Goal: Use online tool/utility: Utilize a website feature to perform a specific function

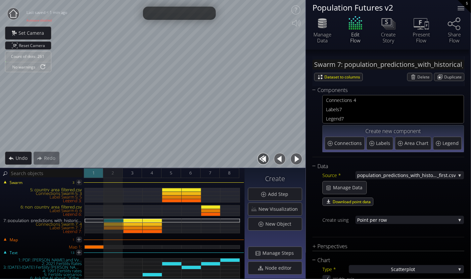
scroll to position [132, 0]
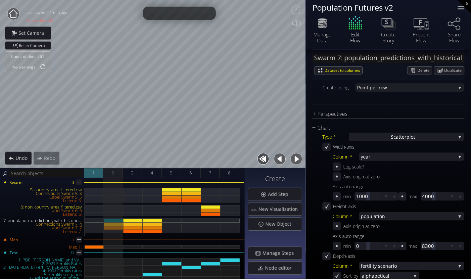
click at [93, 173] on span "1" at bounding box center [93, 173] width 2 height 8
type input "#ff1500"
type input "#11ff00"
type input "#00ff7b"
type input "#3286bd"
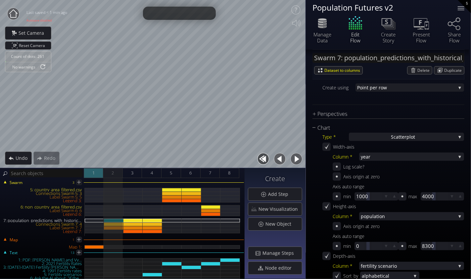
type input "#ededed"
type input "#d5ac15"
type input "#ff1500"
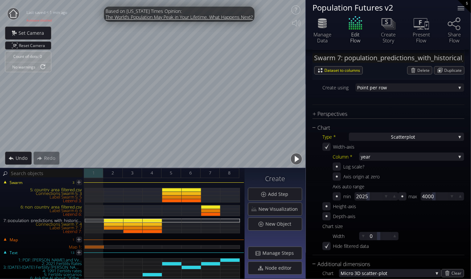
type input "#ff1500"
type input "#11ff00"
click at [296, 160] on button "button" at bounding box center [296, 159] width 15 height 15
type input "#ff1500"
type input "#ff0000"
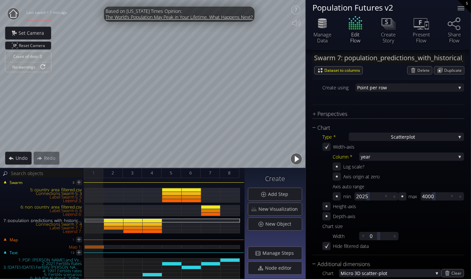
type input "#ff0000"
type input "#00ff7b"
type input "#3286bd"
type input "#ededed"
type input "#d5ac15"
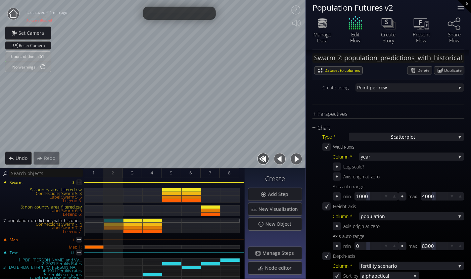
click at [281, 160] on button "button" at bounding box center [280, 159] width 15 height 15
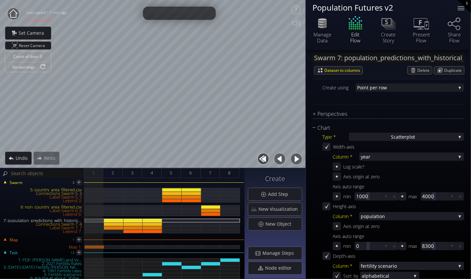
click at [298, 162] on button "button" at bounding box center [296, 159] width 15 height 15
type input "#ff1500"
type input "#ff0000"
type input "#00ff7b"
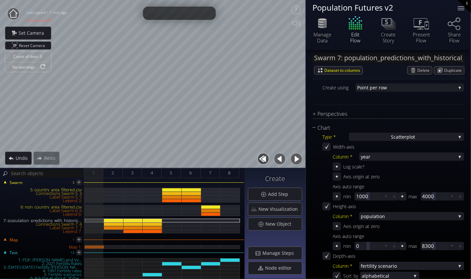
type input "#3286bd"
type input "#ededed"
type input "#d5ac15"
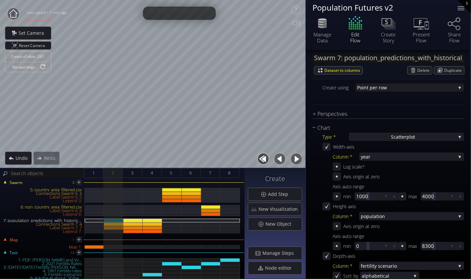
type input "#ff1500"
click at [279, 253] on span "Manage Steps" at bounding box center [280, 253] width 36 height 7
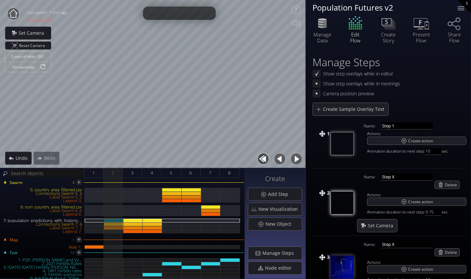
drag, startPoint x: 435, startPoint y: 152, endPoint x: 421, endPoint y: 152, distance: 13.9
click at [421, 152] on span "Animation duration to next step: 10 sec" at bounding box center [416, 151] width 99 height 7
type input "4"
click at [417, 178] on input "Step X" at bounding box center [407, 177] width 52 height 7
drag, startPoint x: 97, startPoint y: 171, endPoint x: 107, endPoint y: 171, distance: 9.9
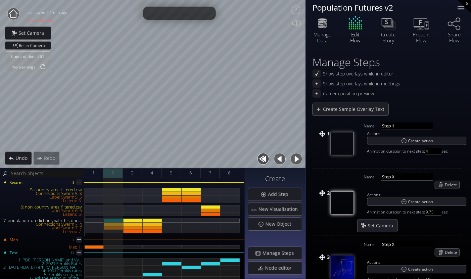
click at [100, 171] on div "1" at bounding box center [94, 173] width 20 height 10
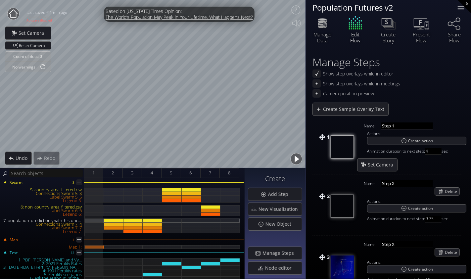
click at [300, 159] on button "button" at bounding box center [296, 159] width 15 height 15
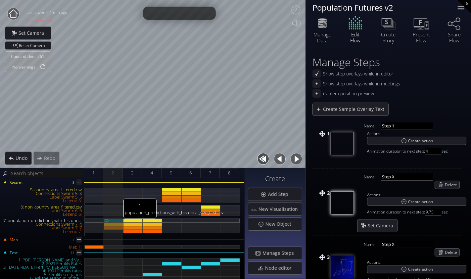
click at [110, 220] on div "7: population_predictions_with_historical_size_first.csv" at bounding box center [114, 221] width 20 height 4
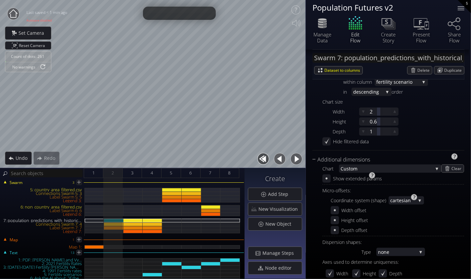
scroll to position [364, 0]
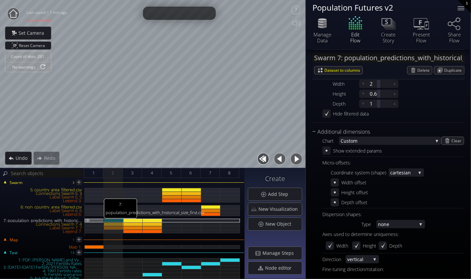
click at [94, 220] on div "7: population_predictions_with_historical_size_first.csv" at bounding box center [94, 221] width 19 height 4
type input "#ff1500"
type input "#11ff00"
type input "#00ff7b"
type input "#3286bd"
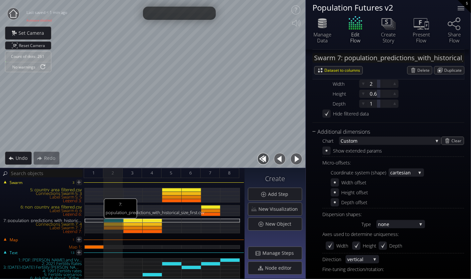
type input "#ededed"
type input "#d5ac15"
type input "#ff1500"
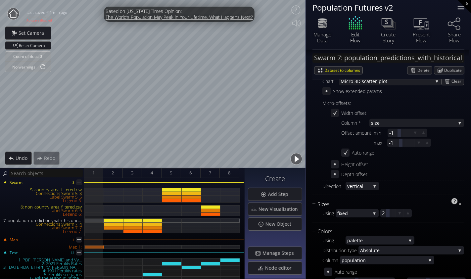
type input "#ff1500"
type input "#11ff00"
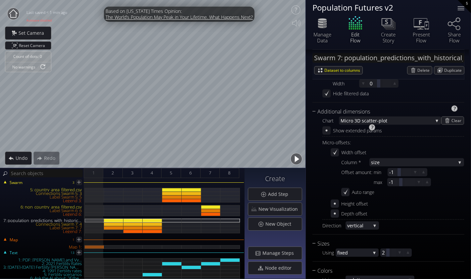
scroll to position [291, 0]
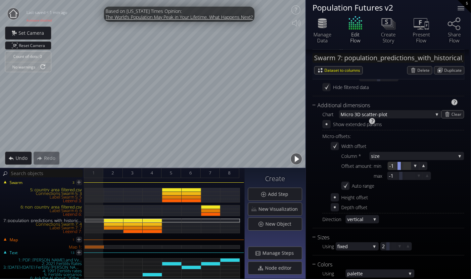
click at [398, 167] on div at bounding box center [399, 166] width 3 height 8
type input "-5"
click at [395, 178] on div at bounding box center [400, 176] width 27 height 8
type input "-5"
click at [399, 194] on div "Height offset" at bounding box center [397, 197] width 133 height 8
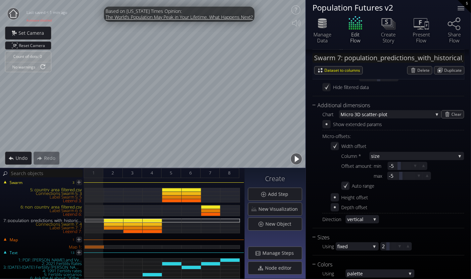
click at [298, 158] on button "button" at bounding box center [296, 159] width 15 height 15
type input "#ff1500"
type input "#ff0000"
type input "#00ff7b"
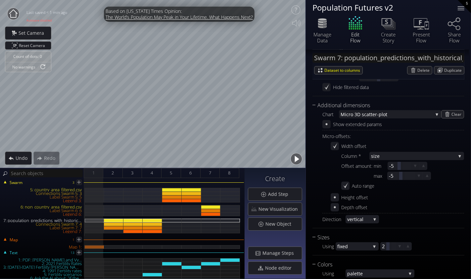
type input "#3286bd"
type input "#ededed"
type input "#d5ac15"
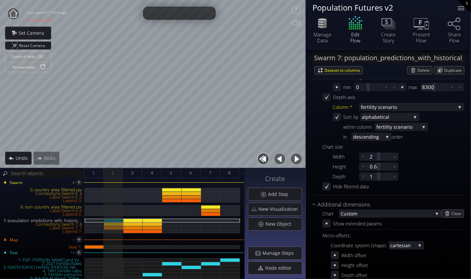
click at [299, 163] on button "button" at bounding box center [296, 159] width 15 height 15
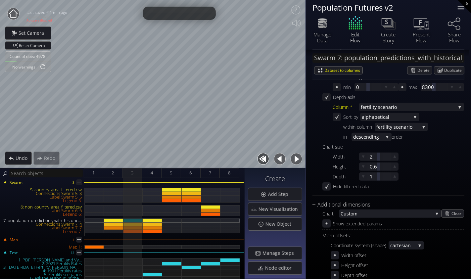
click at [296, 161] on button "button" at bounding box center [296, 159] width 15 height 15
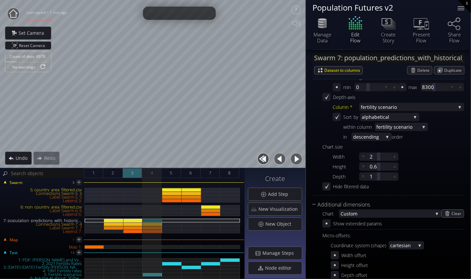
click at [134, 172] on div "3" at bounding box center [133, 173] width 20 height 10
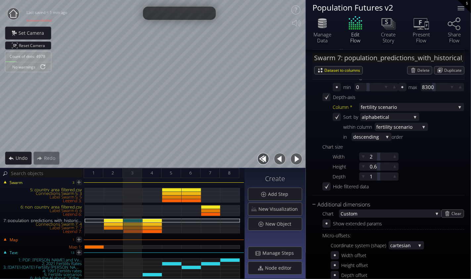
click at [295, 161] on button "button" at bounding box center [296, 159] width 15 height 15
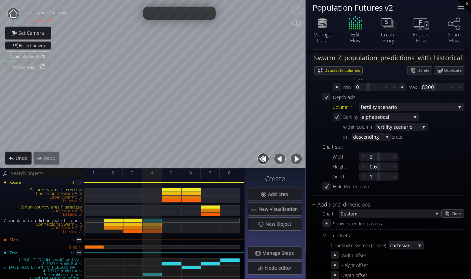
type input "#ff1500"
click at [278, 251] on span "Manage Steps" at bounding box center [280, 253] width 36 height 7
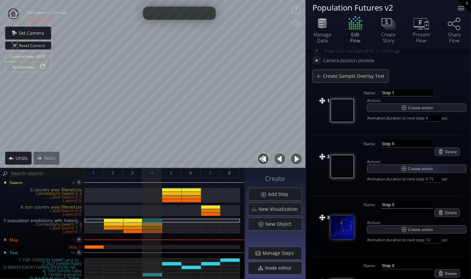
scroll to position [66, 0]
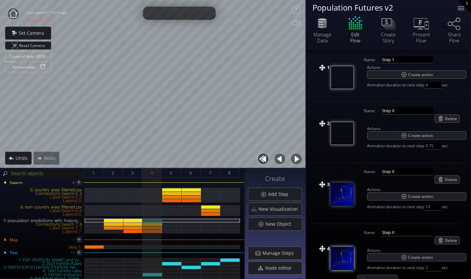
drag, startPoint x: 436, startPoint y: 206, endPoint x: 424, endPoint y: 205, distance: 11.6
click at [427, 206] on input "10" at bounding box center [433, 207] width 17 height 7
type input "1"
click at [447, 218] on div "Set Camera" at bounding box center [413, 217] width 113 height 7
click at [133, 177] on span "3" at bounding box center [132, 173] width 2 height 8
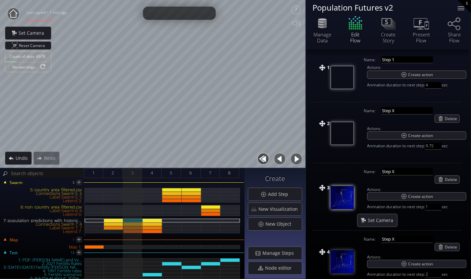
click at [298, 160] on button "button" at bounding box center [296, 159] width 15 height 15
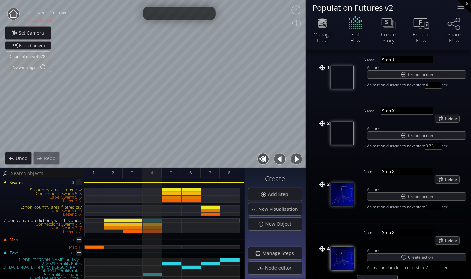
click at [299, 161] on button "button" at bounding box center [296, 159] width 15 height 15
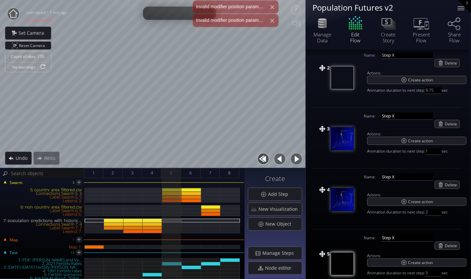
scroll to position [122, 0]
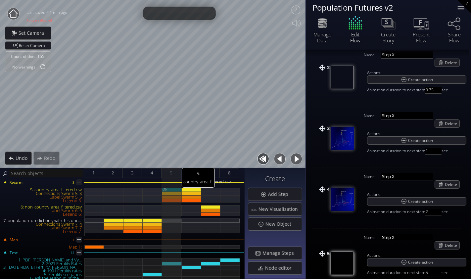
click at [175, 190] on div "5: country_area_filtered.csv" at bounding box center [172, 190] width 20 height 4
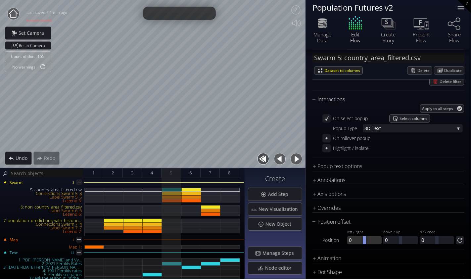
scroll to position [828, 0]
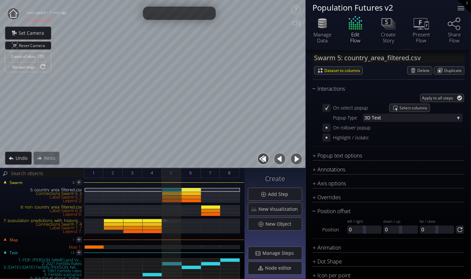
click at [173, 220] on div "7: population_predictions_with_historical_size_first.csv" at bounding box center [172, 221] width 20 height 4
type input "Swarm 7: population_predictions_with_historical_size_first.csv"
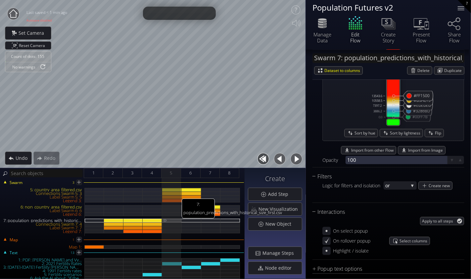
scroll to position [1007, 0]
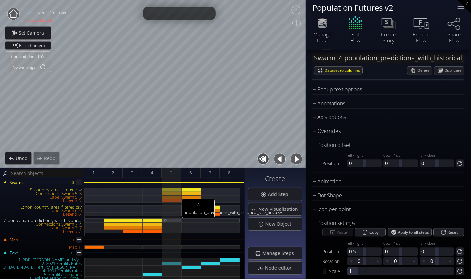
type input "#ff1500"
type input "#11ff00"
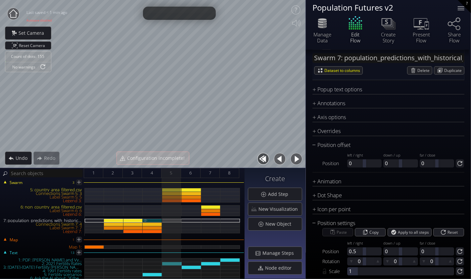
click at [154, 220] on div "7: population_predictions_with_historical_size_first.csv" at bounding box center [153, 221] width 20 height 4
type input "#ff1500"
type input "#ff0000"
type input "#00ff7b"
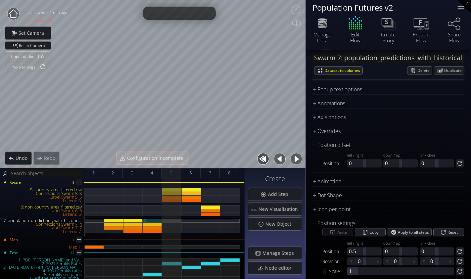
type input "#3286bd"
type input "#ededed"
type input "#d5ac15"
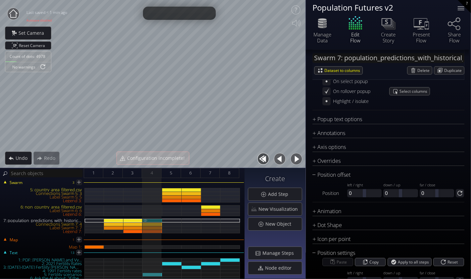
type input "#ff1500"
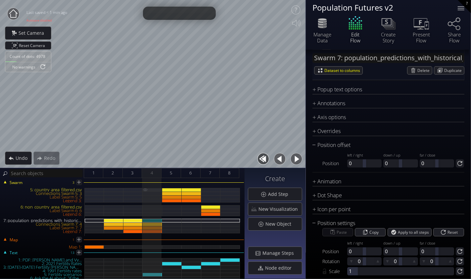
click at [158, 190] on div "5: country_area_filtered.csv" at bounding box center [153, 190] width 20 height 4
type input "Swarm 5: country_area_filtered.csv"
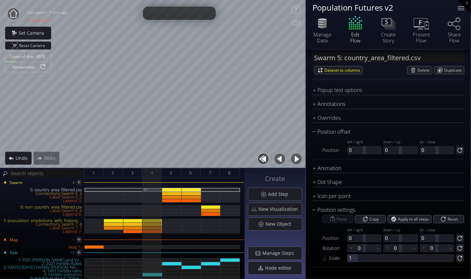
scroll to position [609, 0]
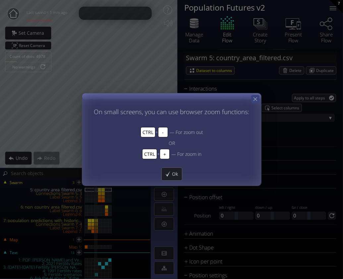
click at [253, 98] on icon at bounding box center [255, 99] width 6 height 6
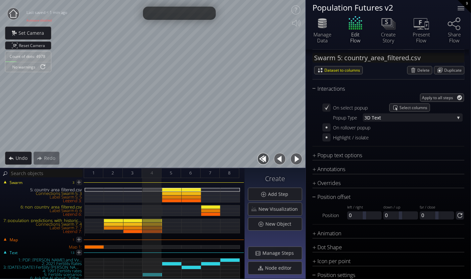
click at [271, 240] on div "Create Add Step New Visualization New Object Manage Steps Node editor" at bounding box center [275, 223] width 61 height 111
click at [265, 159] on button "button" at bounding box center [263, 159] width 15 height 15
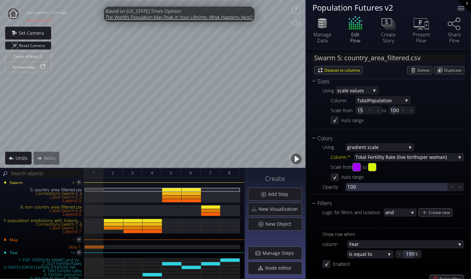
scroll to position [818, 0]
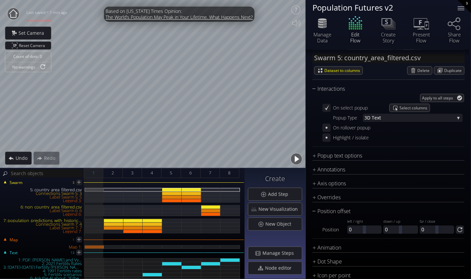
click at [298, 162] on button "button" at bounding box center [296, 159] width 15 height 15
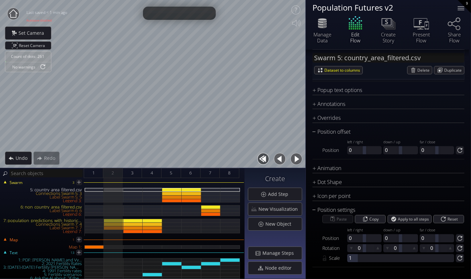
scroll to position [609, 0]
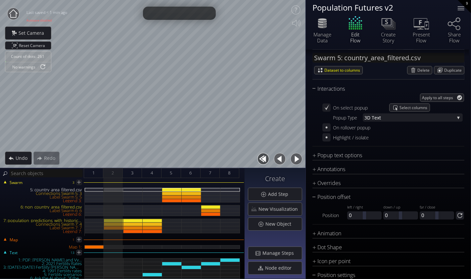
click at [298, 162] on button "button" at bounding box center [296, 159] width 15 height 15
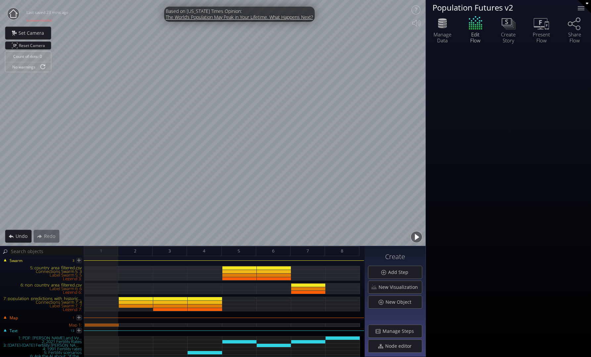
click at [414, 239] on button "button" at bounding box center [416, 237] width 15 height 15
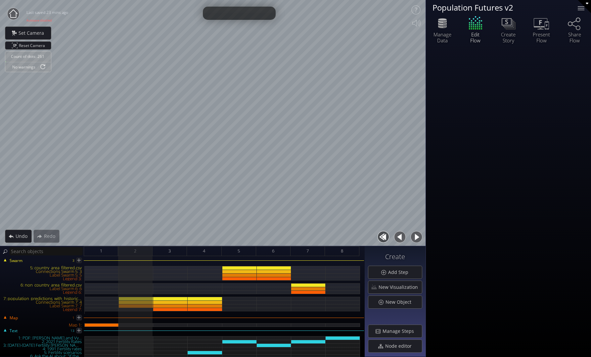
click at [414, 239] on button "button" at bounding box center [416, 237] width 15 height 15
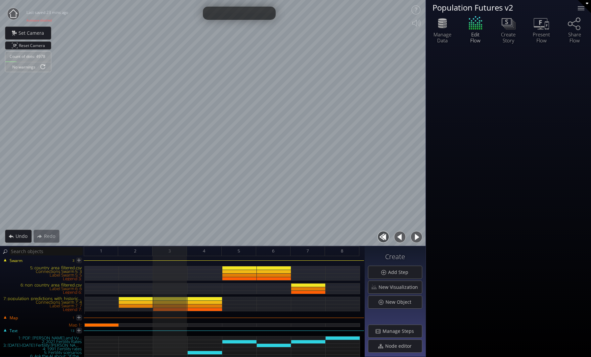
click at [414, 239] on button "button" at bounding box center [416, 237] width 15 height 15
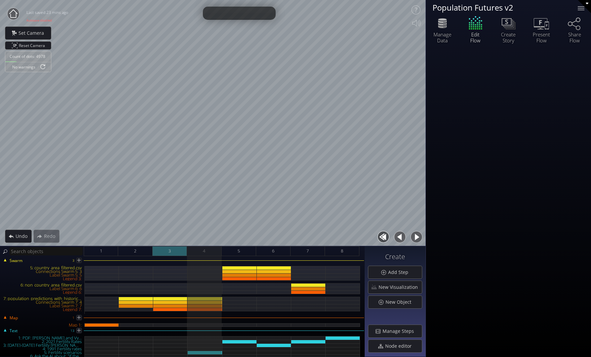
click at [171, 251] on span "3" at bounding box center [170, 251] width 2 height 8
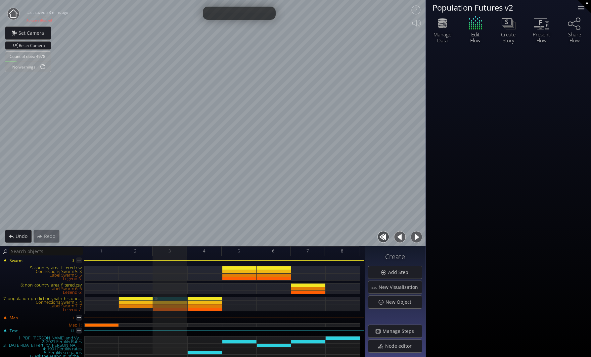
click at [178, 299] on div "7: population_predictions_with_historical_size_first.csv" at bounding box center [170, 299] width 34 height 4
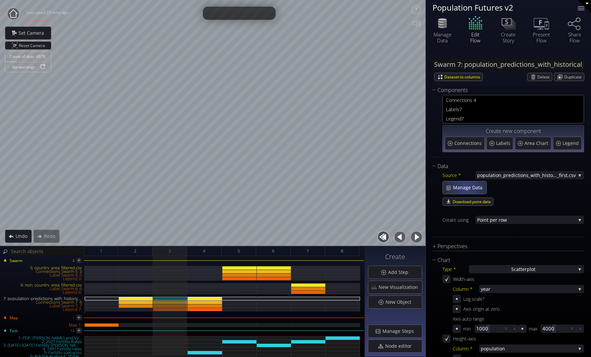
click at [467, 188] on span "Manage Data" at bounding box center [470, 187] width 34 height 7
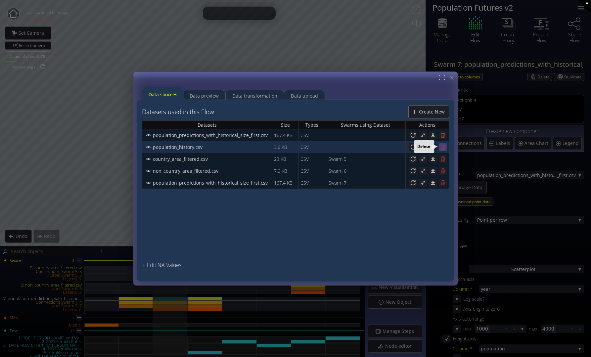
click at [444, 145] on icon at bounding box center [443, 147] width 4 height 5
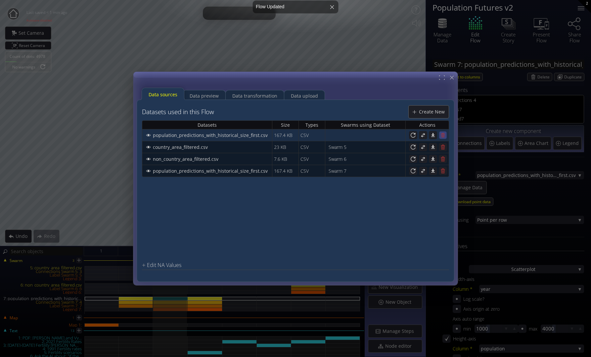
click at [446, 135] on icon at bounding box center [443, 135] width 6 height 6
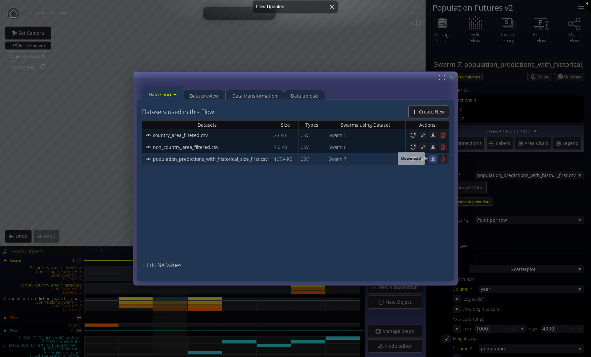
click at [435, 159] on icon at bounding box center [433, 159] width 6 height 6
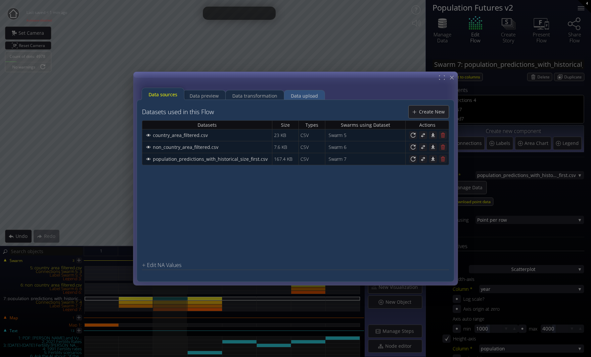
click at [306, 94] on div "Data upload" at bounding box center [304, 96] width 27 height 13
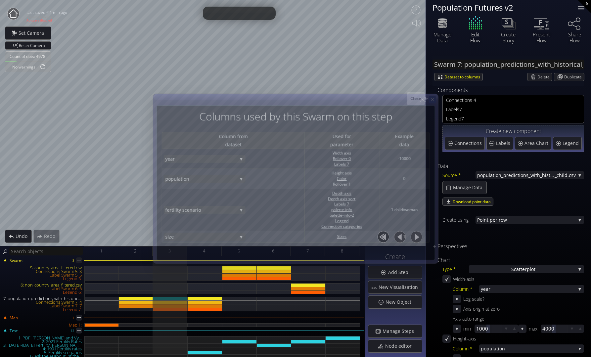
click at [435, 100] on icon at bounding box center [433, 100] width 6 height 6
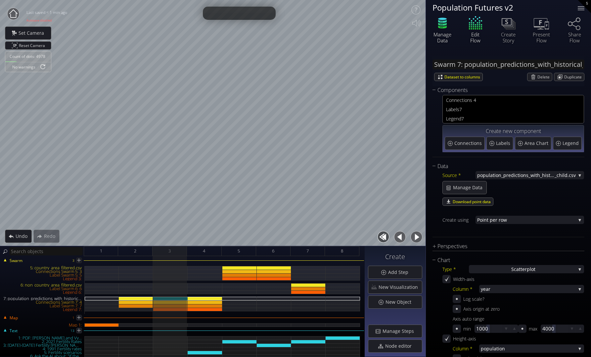
click at [443, 26] on icon at bounding box center [442, 26] width 9 height 3
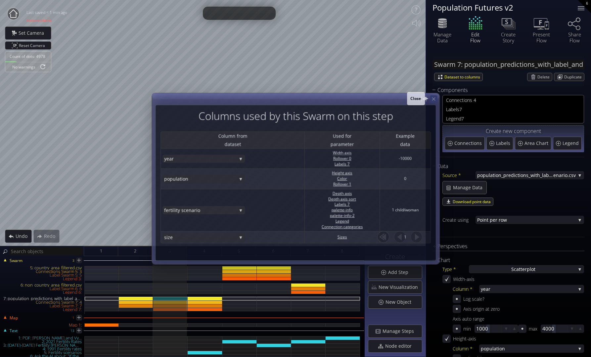
click at [434, 100] on icon at bounding box center [434, 99] width 6 height 6
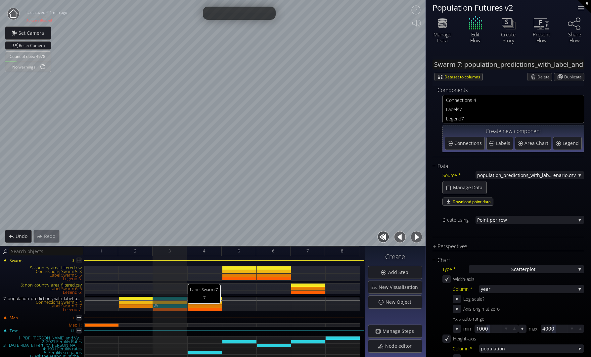
click at [168, 306] on div "Label Swarm 7: 7" at bounding box center [170, 306] width 34 height 4
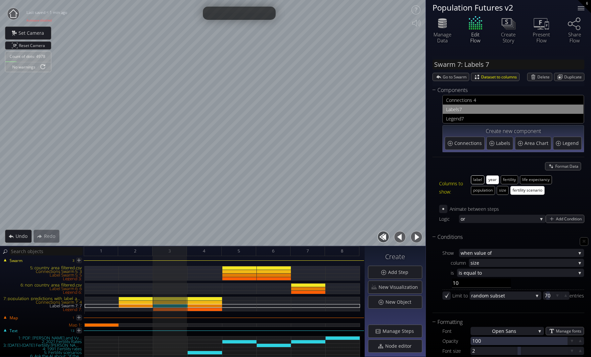
drag, startPoint x: 482, startPoint y: 179, endPoint x: 476, endPoint y: 180, distance: 5.7
click at [476, 180] on button "label" at bounding box center [478, 180] width 14 height 9
click at [481, 178] on button "label" at bounding box center [478, 180] width 14 height 9
click at [532, 191] on button "fertility scenario" at bounding box center [528, 190] width 34 height 9
click at [478, 177] on button "label" at bounding box center [478, 180] width 14 height 9
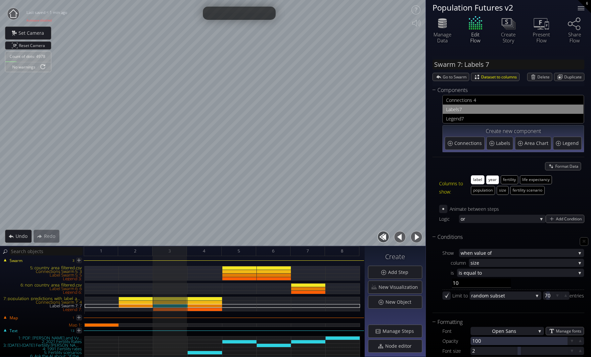
click at [474, 177] on button "label" at bounding box center [478, 180] width 14 height 9
click at [493, 180] on button "year" at bounding box center [492, 180] width 13 height 9
click at [479, 179] on button "label" at bounding box center [478, 180] width 14 height 9
click at [492, 177] on button "year" at bounding box center [492, 180] width 13 height 9
click at [421, 237] on button "button" at bounding box center [416, 237] width 15 height 15
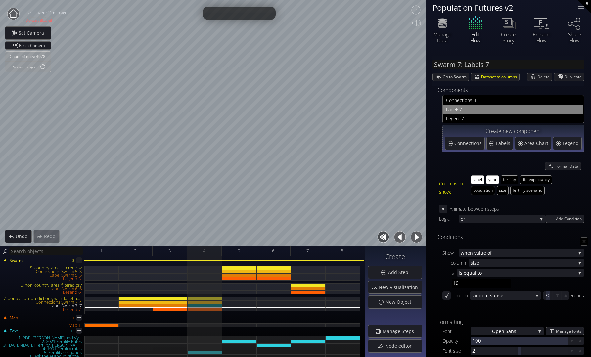
click at [401, 239] on button "button" at bounding box center [400, 237] width 15 height 15
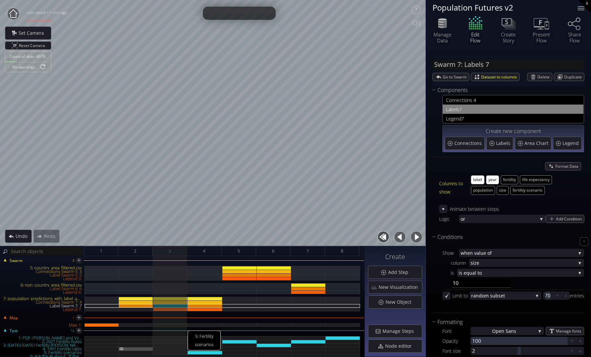
drag, startPoint x: 156, startPoint y: 353, endPoint x: 138, endPoint y: 349, distance: 18.5
click at [156, 353] on img at bounding box center [155, 352] width 5 height 3
type input "Text 5: Fertility scenarios"
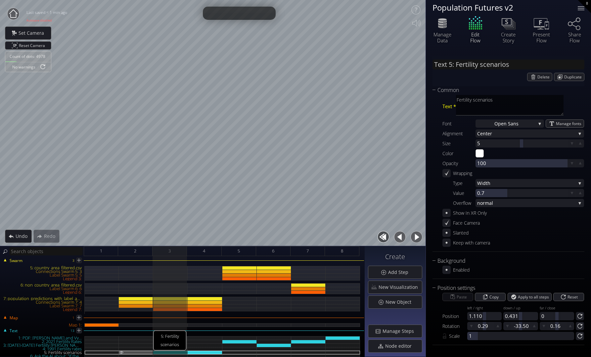
click at [124, 352] on img at bounding box center [121, 352] width 5 height 3
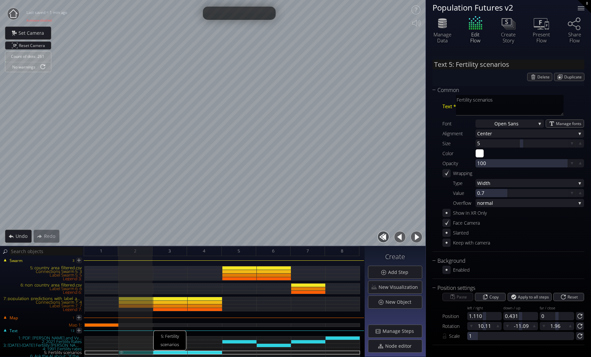
click at [122, 353] on img at bounding box center [121, 352] width 5 height 3
